Goal: Check status: Check status

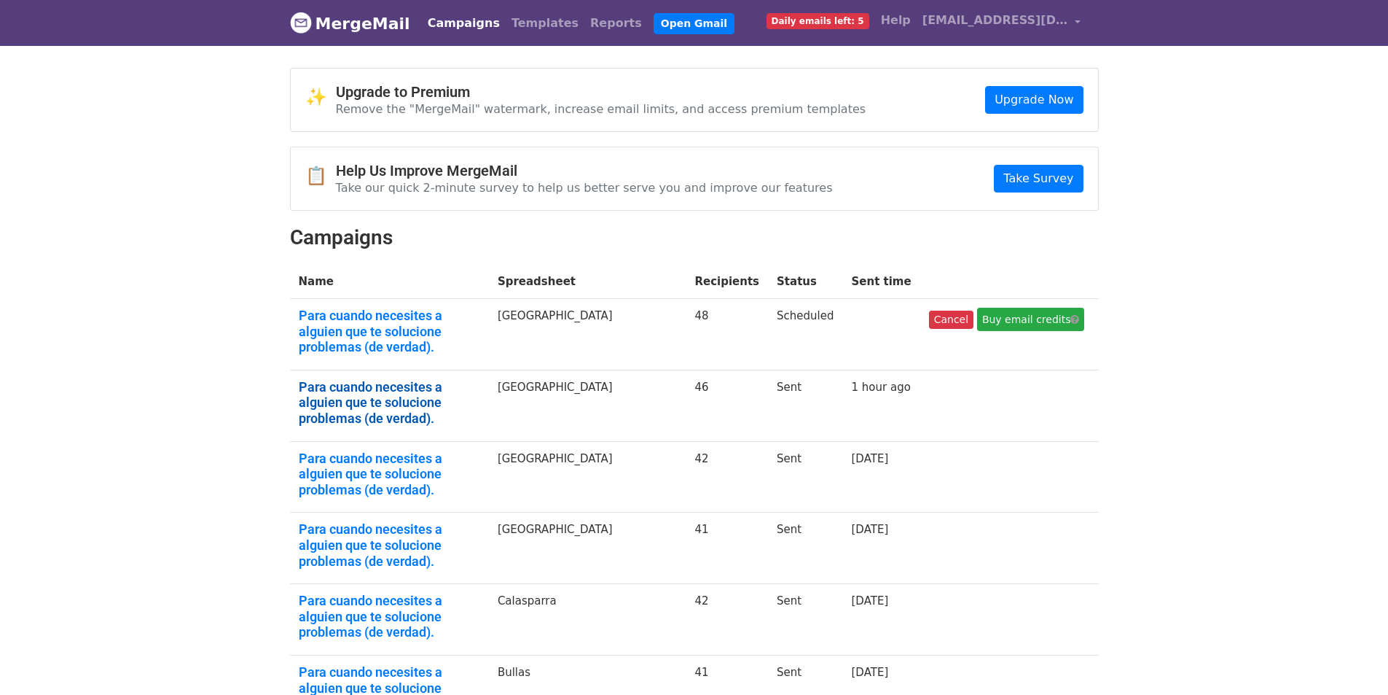
click at [337, 384] on link "Para cuando necesites a alguien que te solucione problemas (de verdad)." at bounding box center [389, 402] width 181 height 47
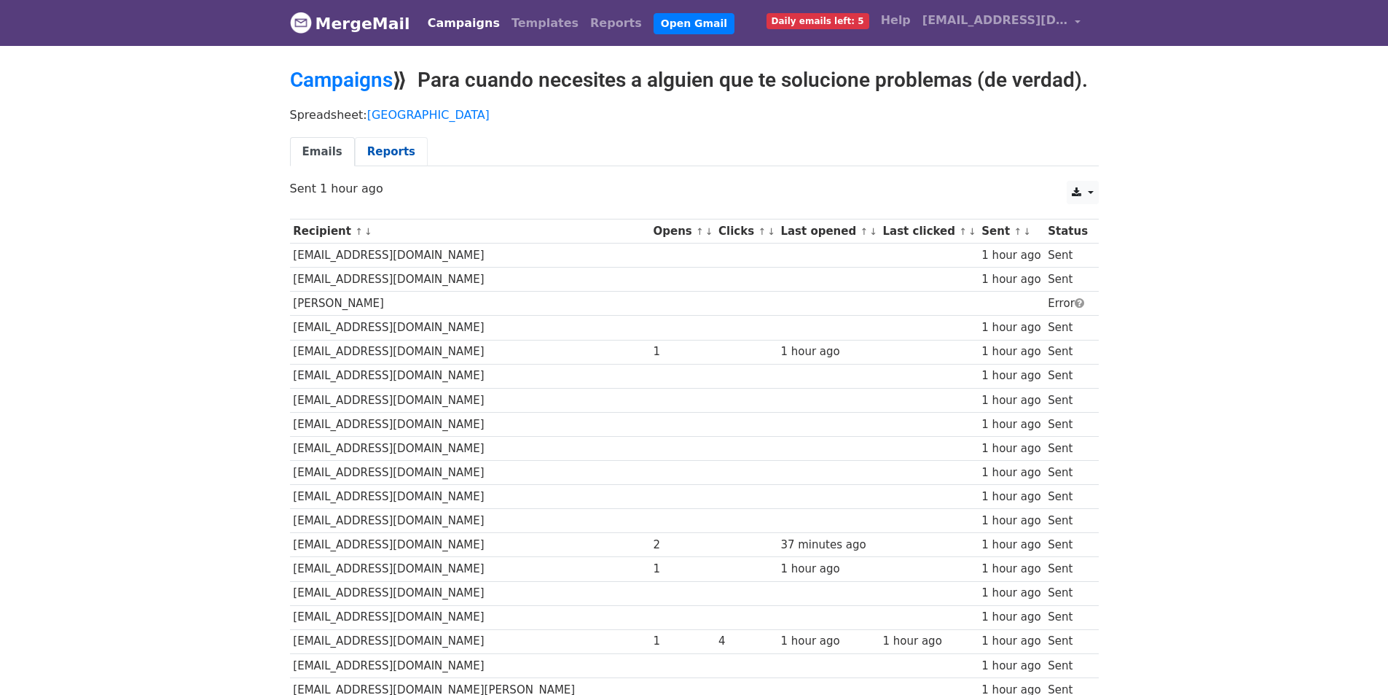
click at [371, 151] on link "Reports" at bounding box center [391, 152] width 73 height 30
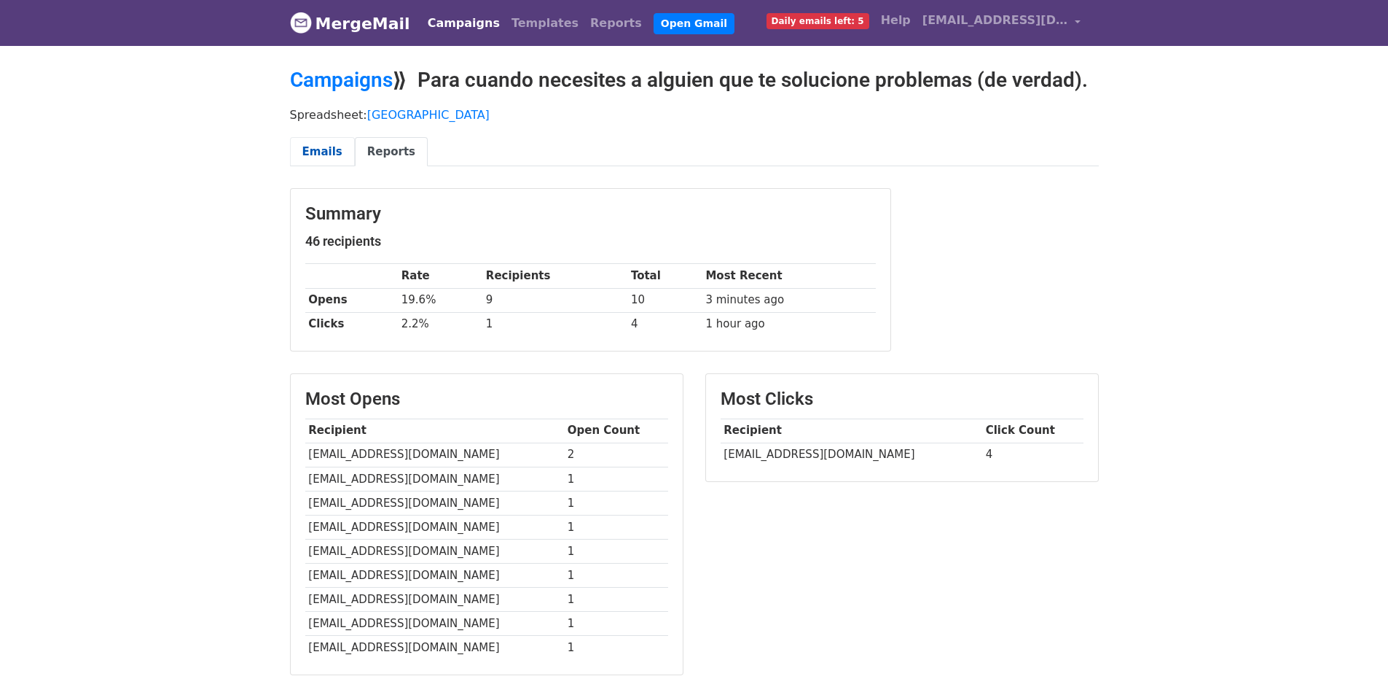
click at [321, 155] on link "Emails" at bounding box center [322, 152] width 65 height 30
